Goal: Task Accomplishment & Management: Complete application form

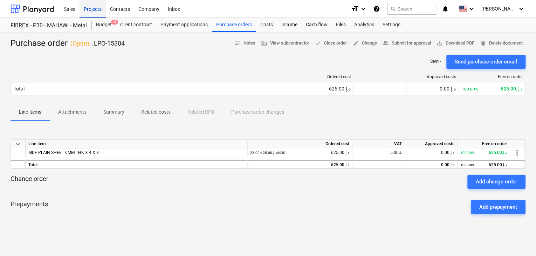
click at [87, 10] on div "Projects" at bounding box center [92, 9] width 26 height 18
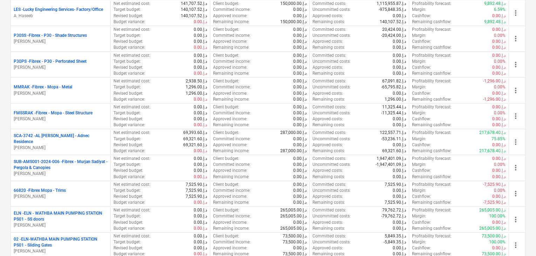
scroll to position [385, 0]
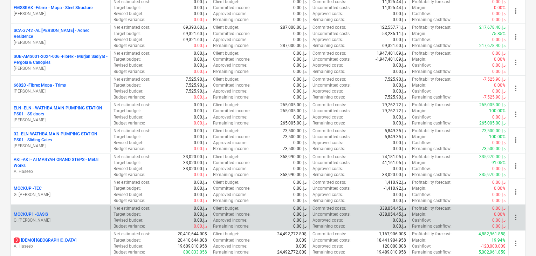
click at [30, 212] on p "MOCKUP1 - OASIS" at bounding box center [31, 214] width 34 height 6
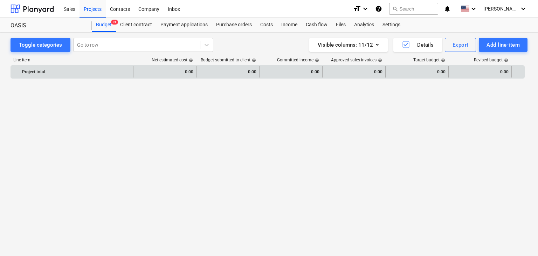
scroll to position [430, 0]
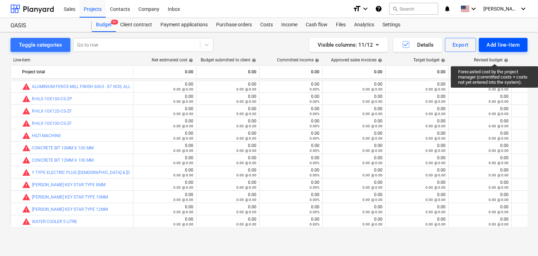
click at [487, 44] on div "Add line-item" at bounding box center [502, 44] width 33 height 9
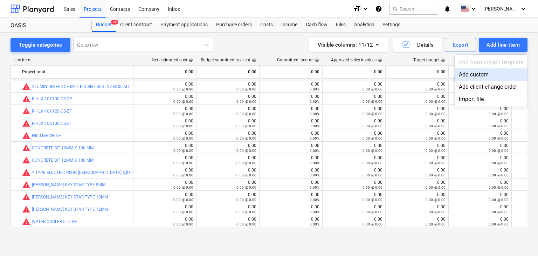
click at [469, 76] on div "Add custom" at bounding box center [490, 74] width 73 height 12
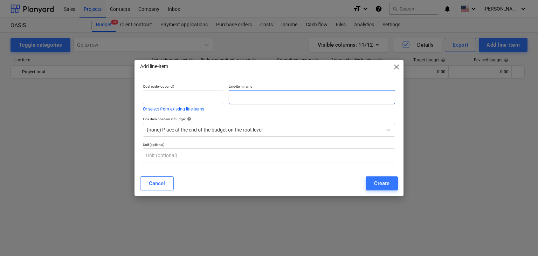
scroll to position [430, 0]
click at [263, 96] on input "text" at bounding box center [312, 97] width 166 height 14
paste input "STRETCH FILM 2KG(6 ROLLS)"
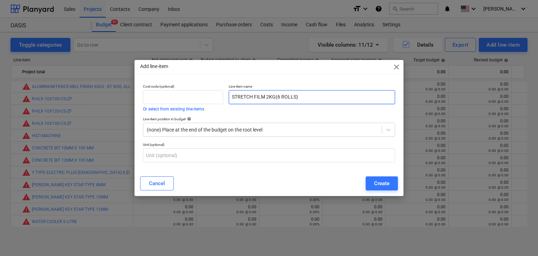
type input "STRETCH FILM 2KG(6 ROLLS)"
click at [371, 190] on div "Cancel Create" at bounding box center [269, 183] width 266 height 20
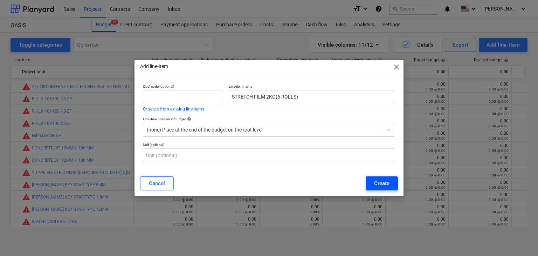
click at [377, 185] on div "Create" at bounding box center [381, 183] width 15 height 9
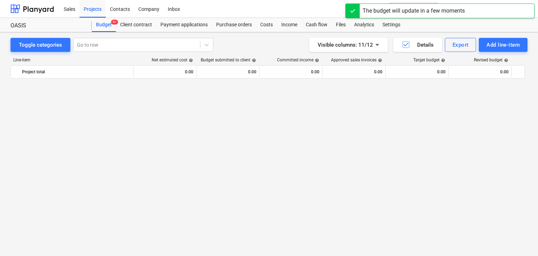
click at [235, 33] on div "Toggle categories Go to row Visible columns : 11/12 Details Export Add line-ite…" at bounding box center [269, 136] width 538 height 208
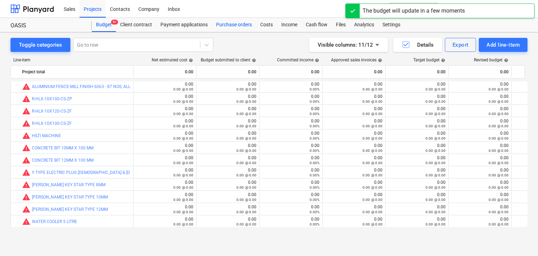
click at [236, 23] on div "Purchase orders" at bounding box center [234, 25] width 44 height 14
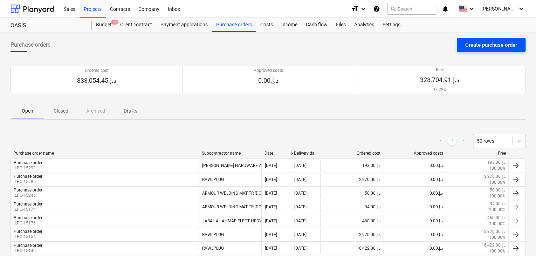
click at [501, 46] on div "Create purchase order" at bounding box center [491, 44] width 52 height 9
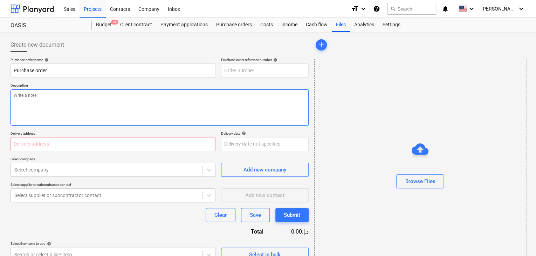
click at [274, 114] on textarea at bounding box center [160, 107] width 298 height 36
type textarea "x"
type input "MOCKUP1-PO-042"
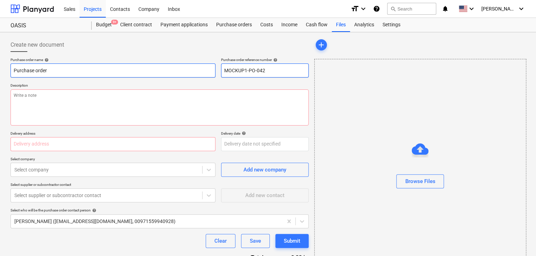
drag, startPoint x: 275, startPoint y: 73, endPoint x: 172, endPoint y: 64, distance: 103.3
click at [172, 64] on div "Purchase order name help Purchase order Purchase order reference number help MO…" at bounding box center [160, 67] width 298 height 20
type textarea "x"
type input "."
type textarea "x"
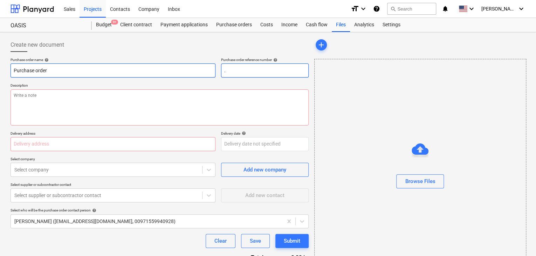
type input ".L"
type textarea "x"
type input ".LP"
type textarea "x"
type input ".LPO"
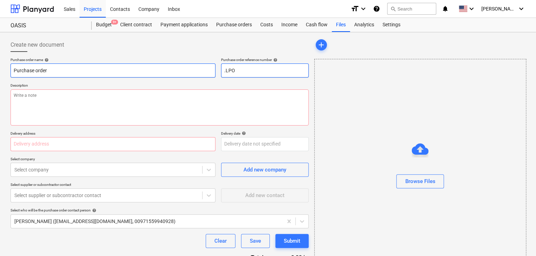
type textarea "x"
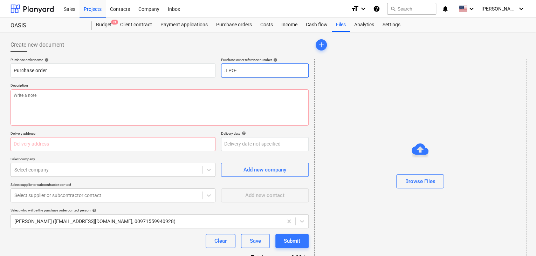
type input ".LPO-"
type textarea "x"
type input ".LPO-1"
type textarea "x"
type input ".LPO-15"
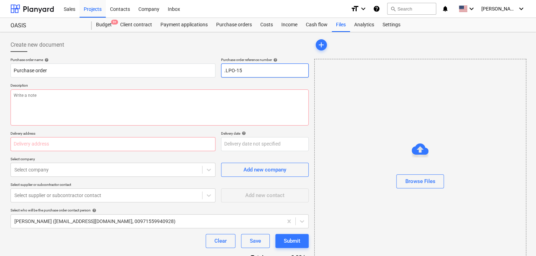
type textarea "x"
type input ".LPO-153"
type textarea "x"
type input ".LPO-1530"
type textarea "x"
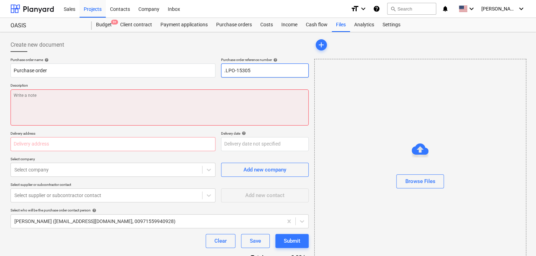
type input ".LPO-15305"
click at [52, 105] on textarea at bounding box center [160, 107] width 298 height 36
type textarea "x"
type textarea "1"
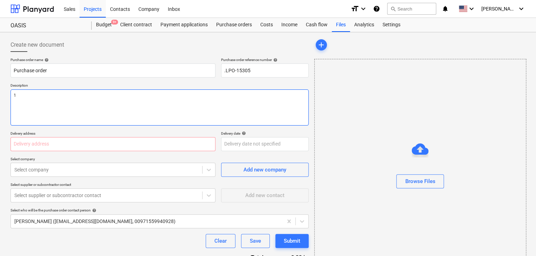
type textarea "x"
type textarea "13"
type textarea "x"
type textarea "13/"
type textarea "x"
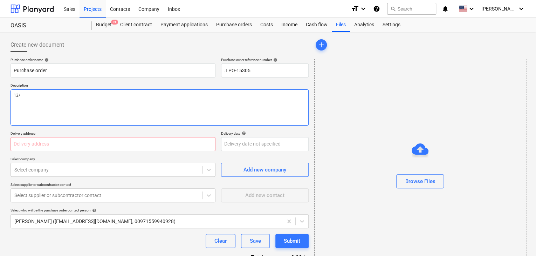
type textarea "13/A"
type textarea "x"
type textarea "13/AU"
type textarea "x"
type textarea "13/AUG/"
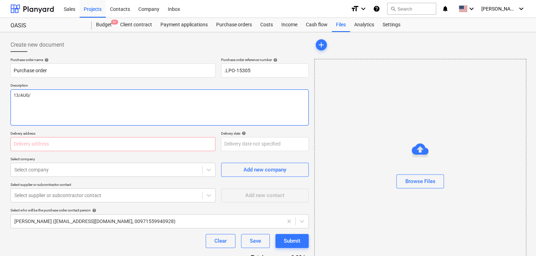
type textarea "x"
type textarea "13/[DATE]"
type textarea "x"
type textarea "[DATE]"
type textarea "x"
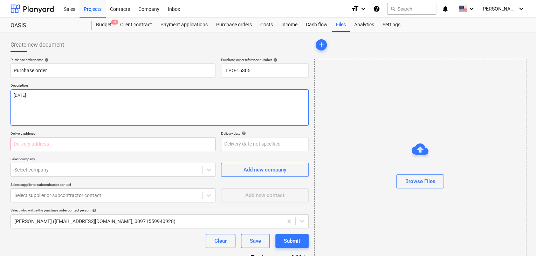
type textarea "[DATE]"
type textarea "x"
type textarea "[DATE]"
drag, startPoint x: 27, startPoint y: 130, endPoint x: 22, endPoint y: 139, distance: 10.0
click at [27, 130] on div "Purchase order name help Purchase order Purchase order reference number help .L…" at bounding box center [160, 171] width 298 height 229
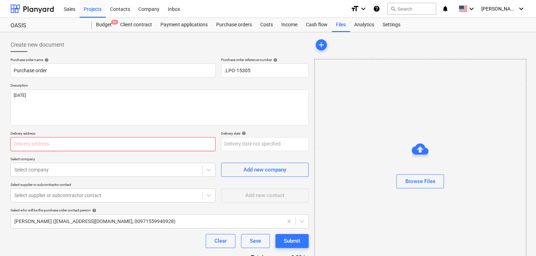
click at [21, 142] on input "text" at bounding box center [113, 144] width 205 height 14
type textarea "x"
type input "L"
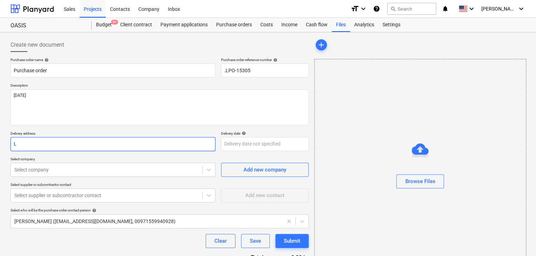
type textarea "x"
type input "LU"
type textarea "x"
type input "LUC"
type textarea "x"
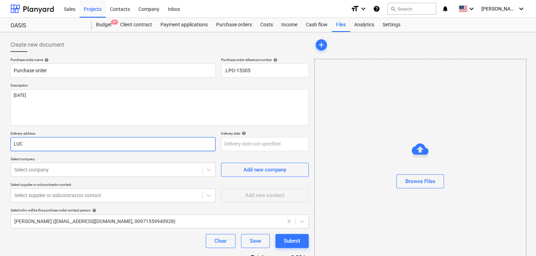
type input "LUCK"
type textarea "x"
type input "LUCKY"
type textarea "x"
type input "LUCKY"
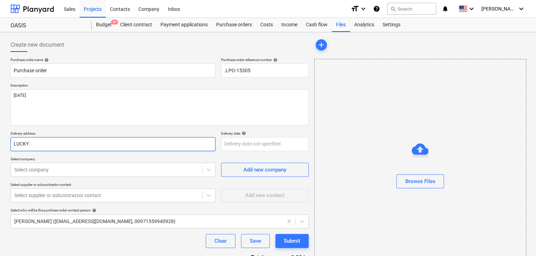
type textarea "x"
type input "LUCKY E"
type textarea "x"
type input "LUCKY EN"
type textarea "x"
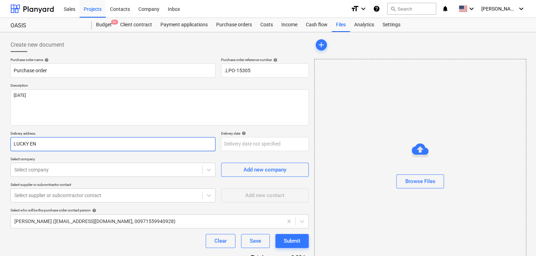
type input "LUCKY ENG"
type textarea "x"
type input "LUCKY ENGI"
type textarea "x"
type input "LUCKY ENGIN"
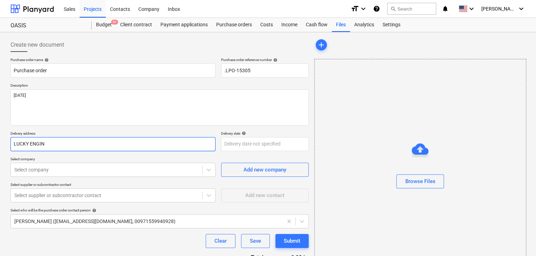
type textarea "x"
type input "LUCKY ENGINE"
type textarea "x"
type input "LUCKY ENGINEE"
type textarea "x"
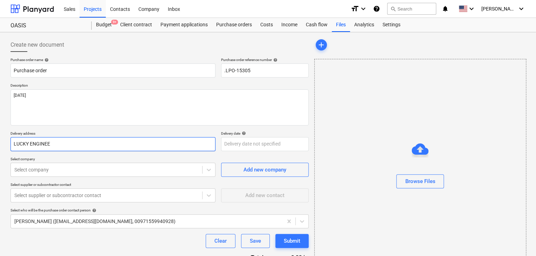
type input "LUCKY ENGINEER"
type textarea "x"
type input "LUCKY ENGINEERI"
type textarea "x"
type input "LUCKY ENGINEERIN"
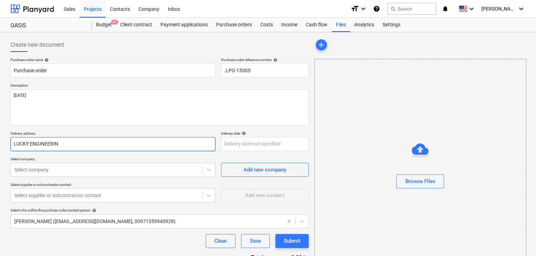
type textarea "x"
type input "LUCKY ENGINEERING"
type textarea "x"
type input "LUCKY ENGINEERING"
type textarea "x"
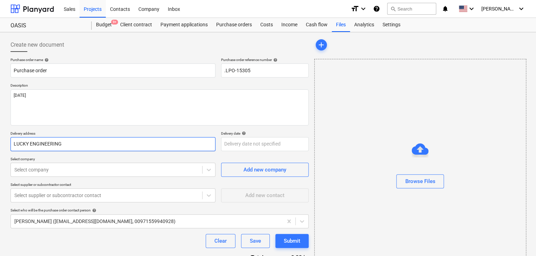
type input "LUCKY ENGINEERING S"
type textarea "x"
type input "LUCKY ENGINEERING SE"
type textarea "x"
type input "LUCKY ENGINEERING SER"
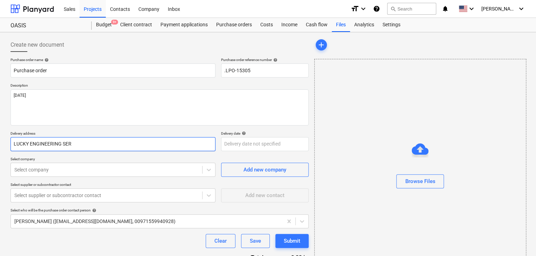
type textarea "x"
type input "LUCKY ENGINEERING SERV"
type textarea "x"
type input "LUCKY ENGINEERING SERVI"
type textarea "x"
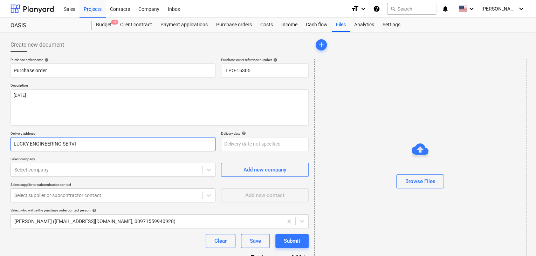
type input "LUCKY ENGINEERING SERVIC"
type textarea "x"
type input "LUCKY ENGINEERING SERVICE"
type textarea "x"
type input "LUCKY ENGINEERING SERVICES"
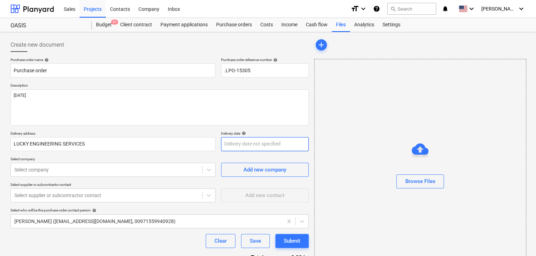
click at [226, 140] on body "Sales Projects Contacts Company Inbox format_size keyboard_arrow_down help sear…" at bounding box center [268, 128] width 536 height 256
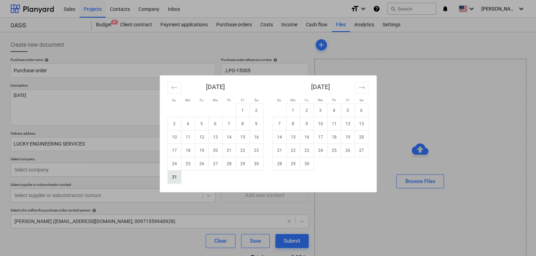
click at [170, 177] on td "31" at bounding box center [174, 176] width 14 height 13
type textarea "x"
type input "[DATE]"
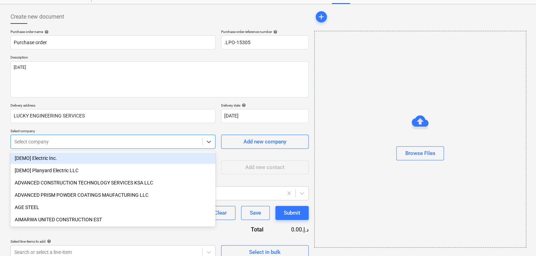
click at [67, 168] on body "Sales Projects Contacts Company Inbox format_size keyboard_arrow_down help sear…" at bounding box center [268, 100] width 536 height 256
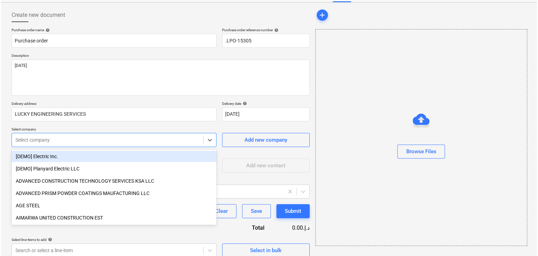
scroll to position [33, 0]
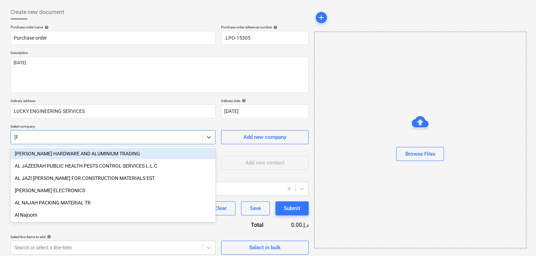
type input "JAB"
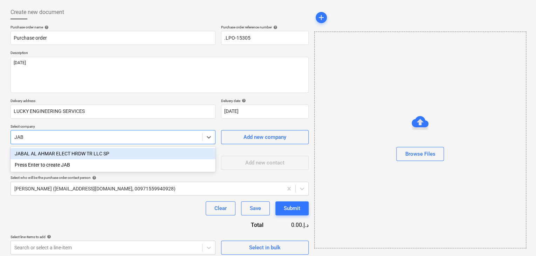
click at [96, 155] on div "JABAL AL AHMAR ELECT HRDW TR LLC SP" at bounding box center [113, 153] width 205 height 11
type textarea "x"
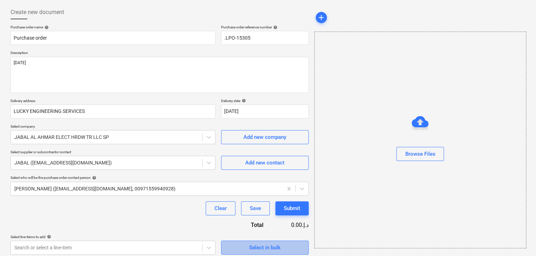
click at [270, 242] on button "Select in bulk" at bounding box center [265, 247] width 88 height 14
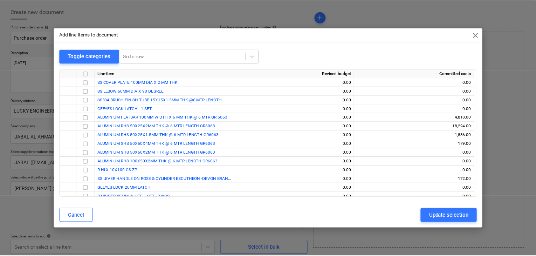
scroll to position [328, 0]
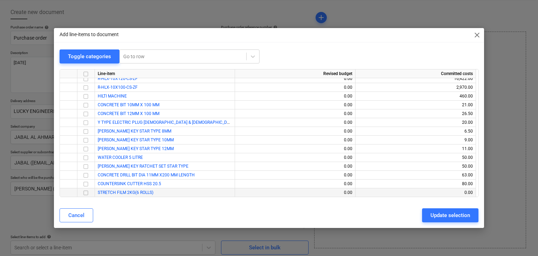
click at [87, 191] on input "checkbox" at bounding box center [86, 192] width 8 height 8
click at [446, 213] on div "Update selection" at bounding box center [450, 214] width 40 height 9
type textarea "x"
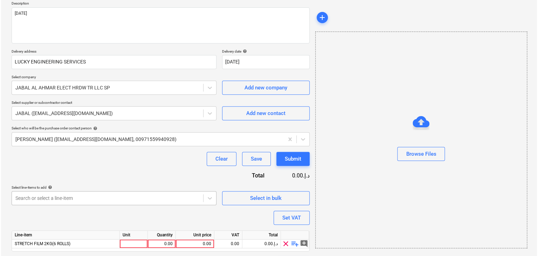
scroll to position [102, 0]
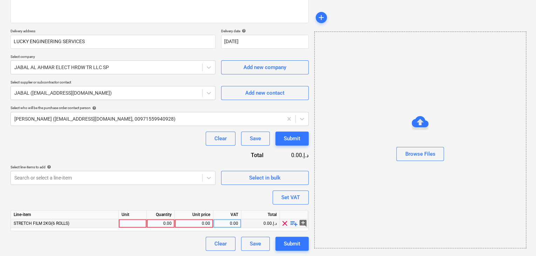
click at [139, 224] on div at bounding box center [133, 223] width 28 height 9
type input "CTN"
type textarea "x"
click at [158, 223] on div "0.00" at bounding box center [160, 223] width 22 height 9
type input "6"
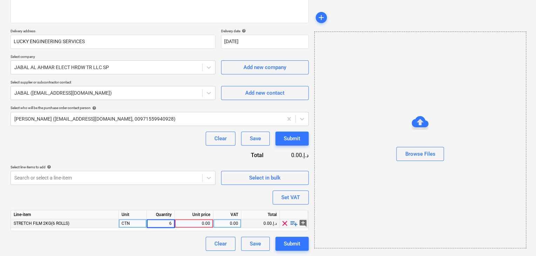
type textarea "x"
click at [206, 225] on div "0.00" at bounding box center [193, 223] width 33 height 9
type input "60"
type textarea "x"
click at [348, 191] on div "Browse Files" at bounding box center [420, 140] width 212 height 216
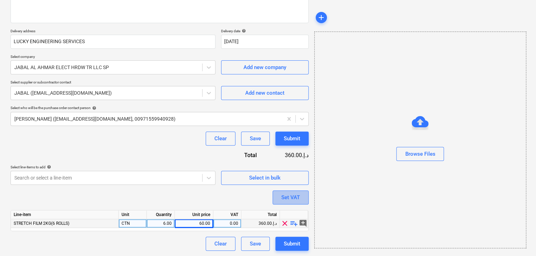
click at [281, 199] on div "Set VAT" at bounding box center [290, 197] width 19 height 9
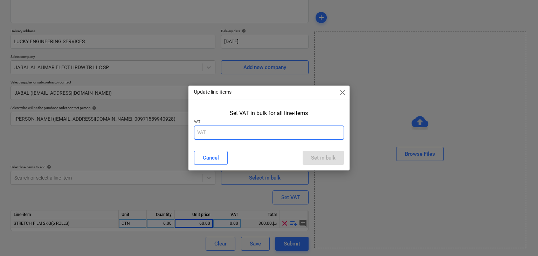
click at [255, 135] on input "text" at bounding box center [269, 132] width 150 height 14
type input "5"
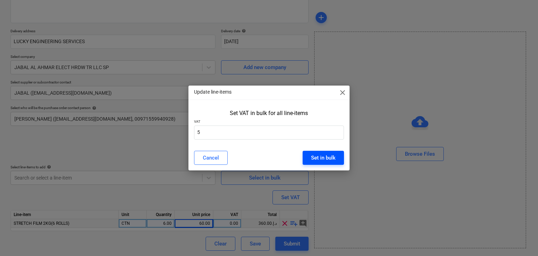
click at [335, 157] on div "Set in bulk" at bounding box center [323, 157] width 25 height 9
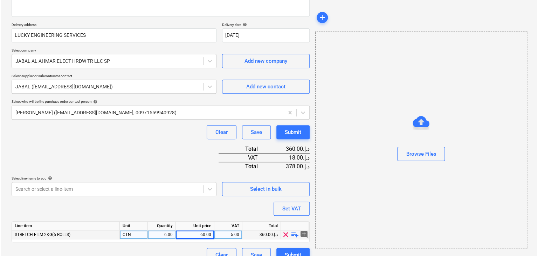
scroll to position [120, 0]
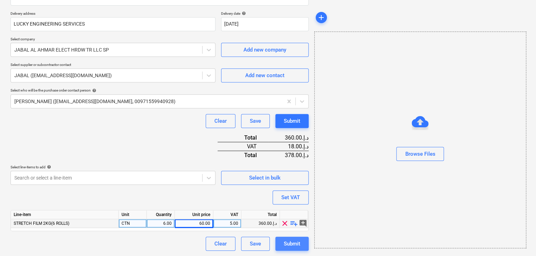
click at [289, 243] on div "Submit" at bounding box center [292, 243] width 16 height 9
type textarea "x"
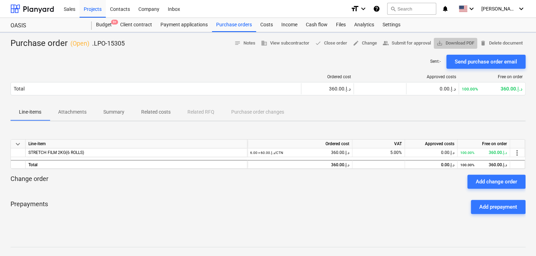
click at [452, 42] on span "save_alt Download PDF" at bounding box center [455, 43] width 38 height 8
